Goal: Information Seeking & Learning: Find specific fact

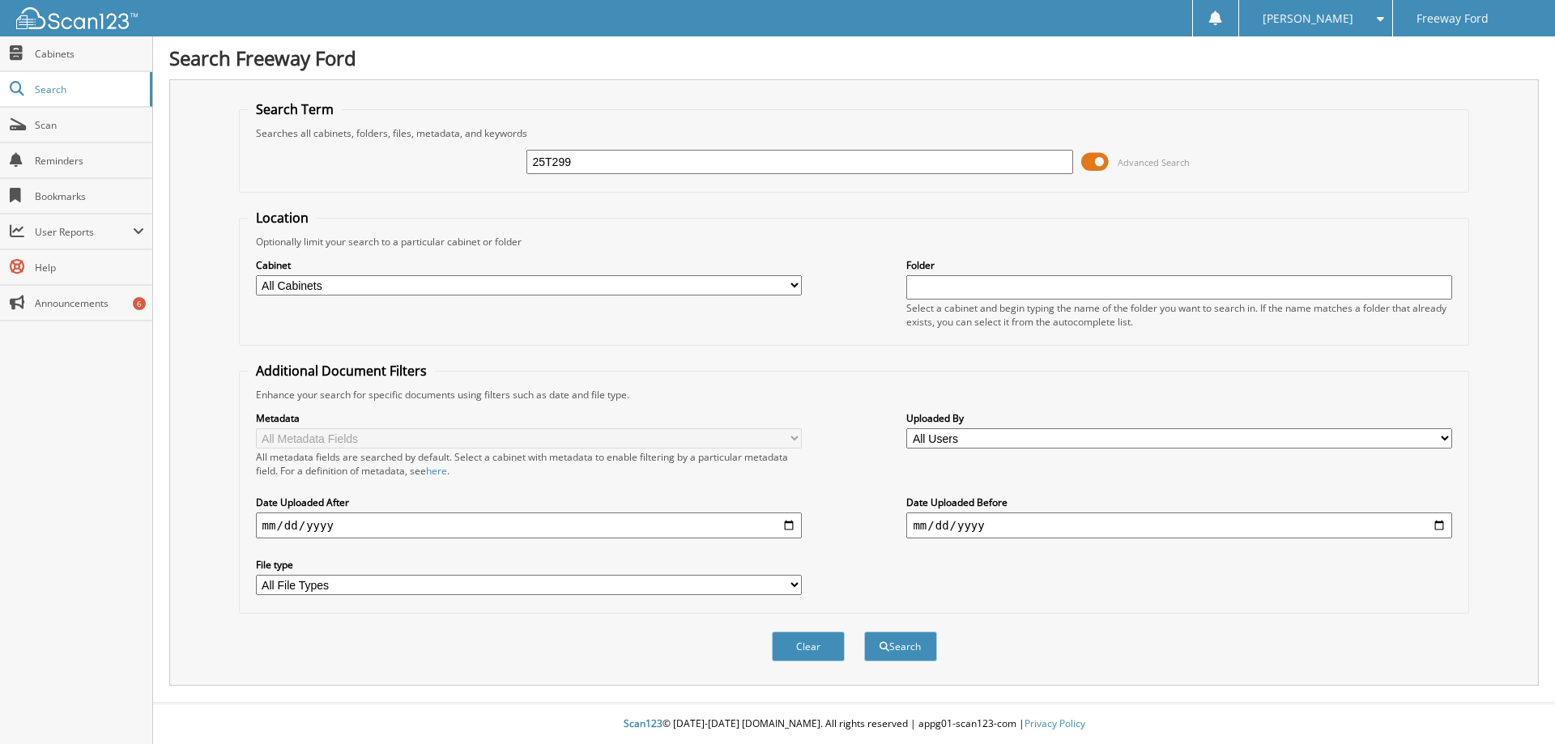
type input "25T299"
click at [864, 632] on button "Search" at bounding box center [900, 647] width 73 height 30
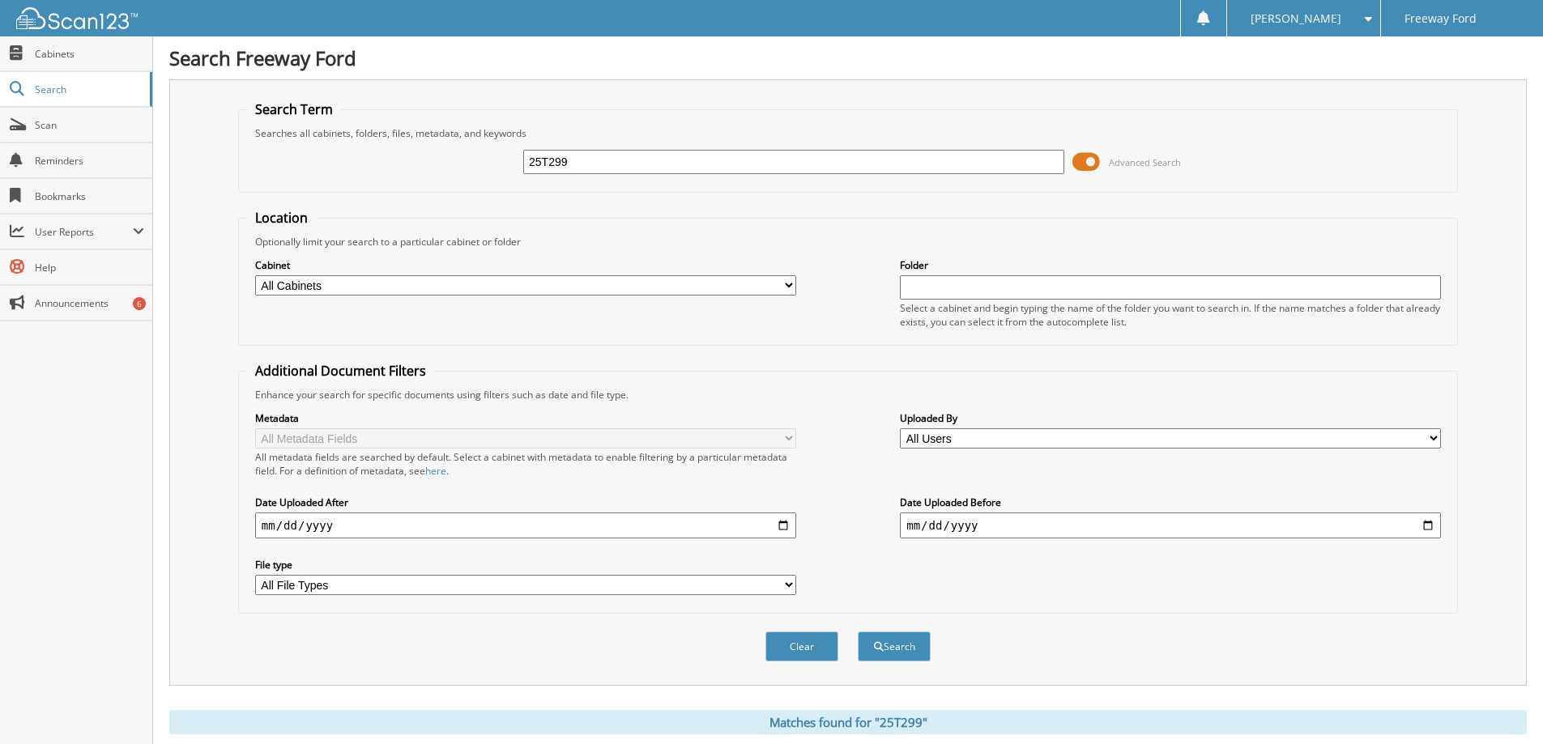
drag, startPoint x: 590, startPoint y: 164, endPoint x: 605, endPoint y: 161, distance: 14.8
click at [603, 162] on input "25T299" at bounding box center [793, 162] width 541 height 24
click at [858, 632] on button "Search" at bounding box center [894, 647] width 73 height 30
click at [54, 91] on span "Search" at bounding box center [88, 90] width 107 height 14
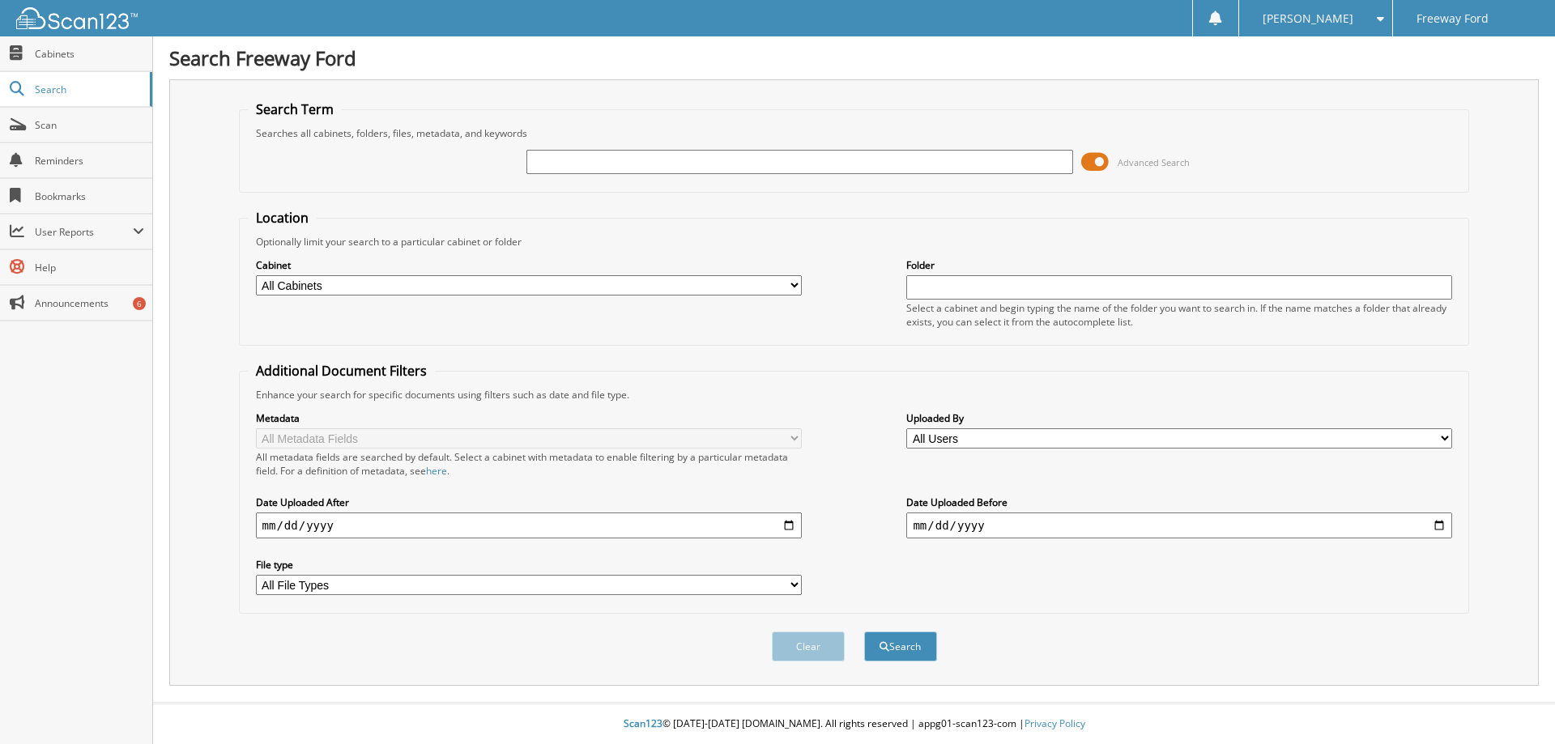
click at [1109, 167] on span "Advanced Search" at bounding box center [1135, 162] width 109 height 24
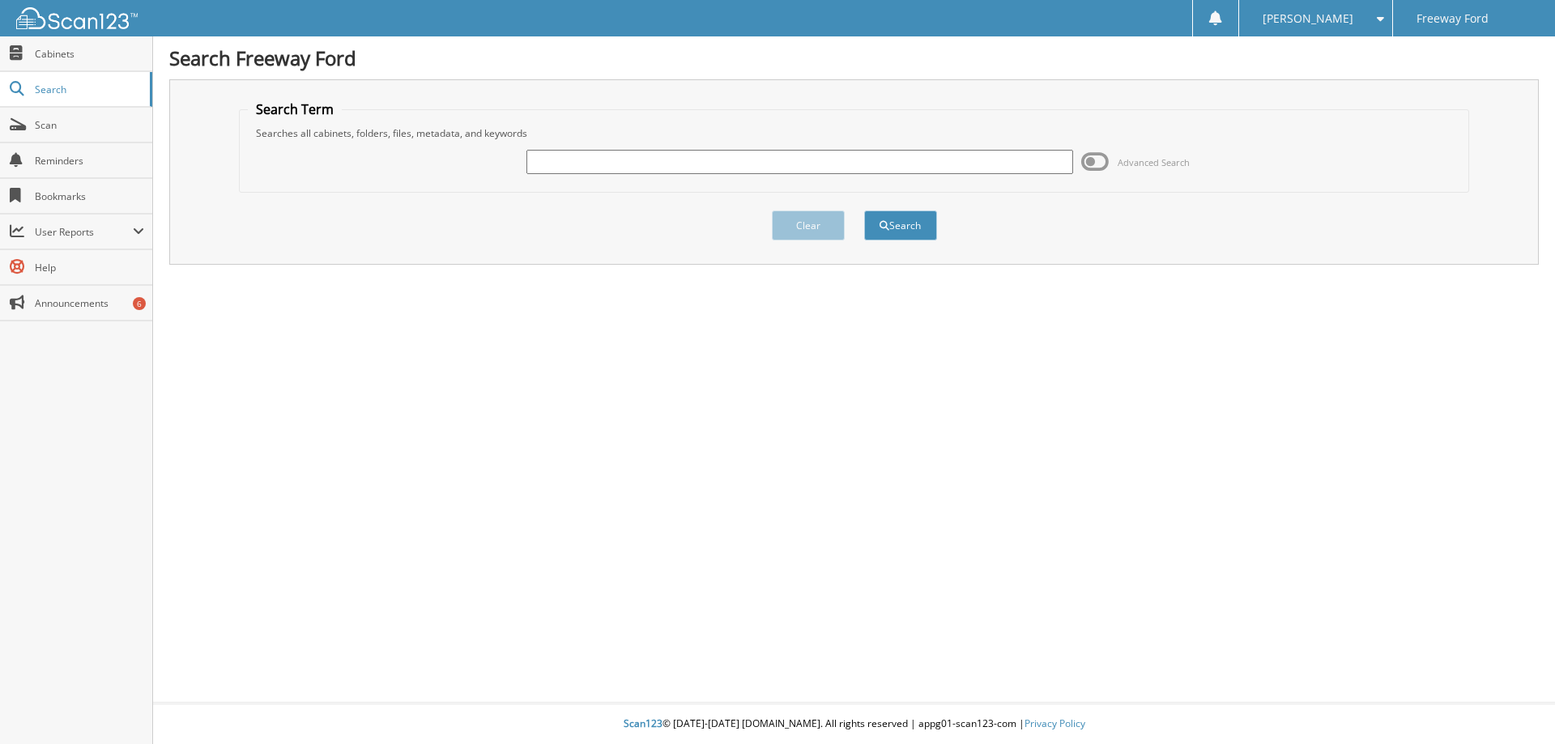
click at [683, 161] on input "text" at bounding box center [799, 162] width 546 height 24
drag, startPoint x: 573, startPoint y: 157, endPoint x: 579, endPoint y: 151, distance: 8.6
click at [573, 159] on input "text" at bounding box center [799, 162] width 546 height 24
type input "20T427"
click at [864, 211] on button "Search" at bounding box center [900, 226] width 73 height 30
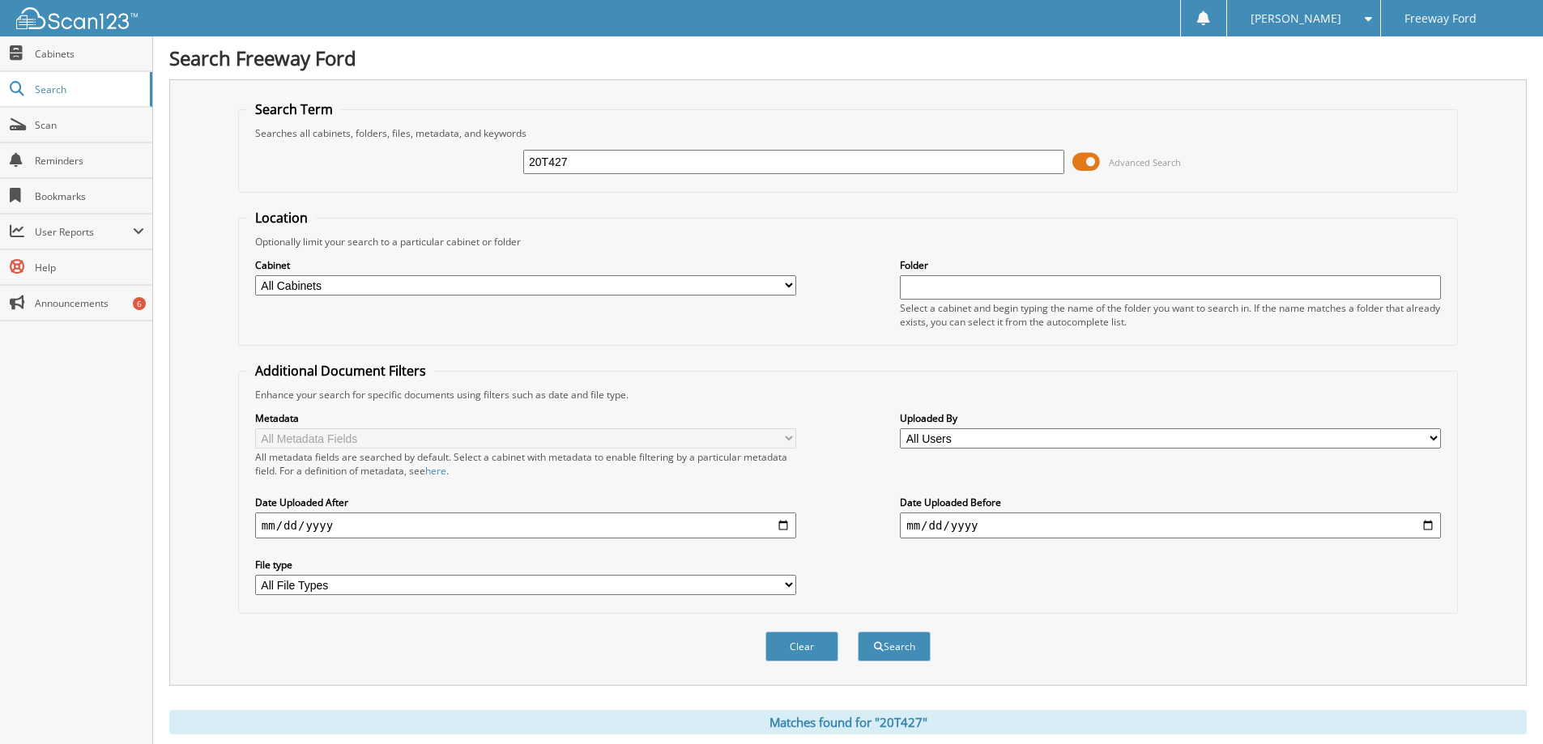
click at [1084, 163] on span at bounding box center [1086, 162] width 28 height 24
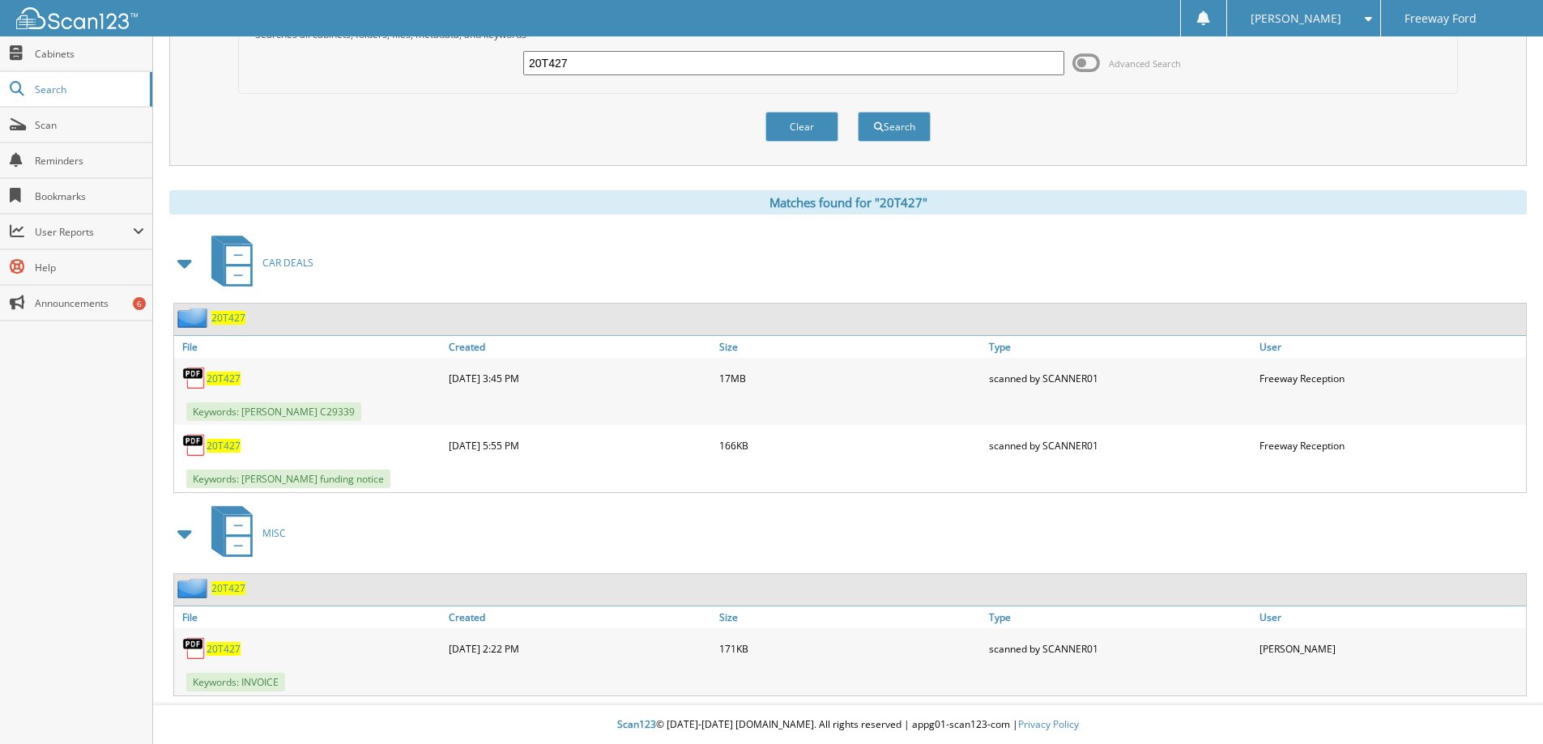
scroll to position [100, 0]
click at [223, 377] on span "20T427" at bounding box center [223, 378] width 34 height 14
